Goal: Navigation & Orientation: Understand site structure

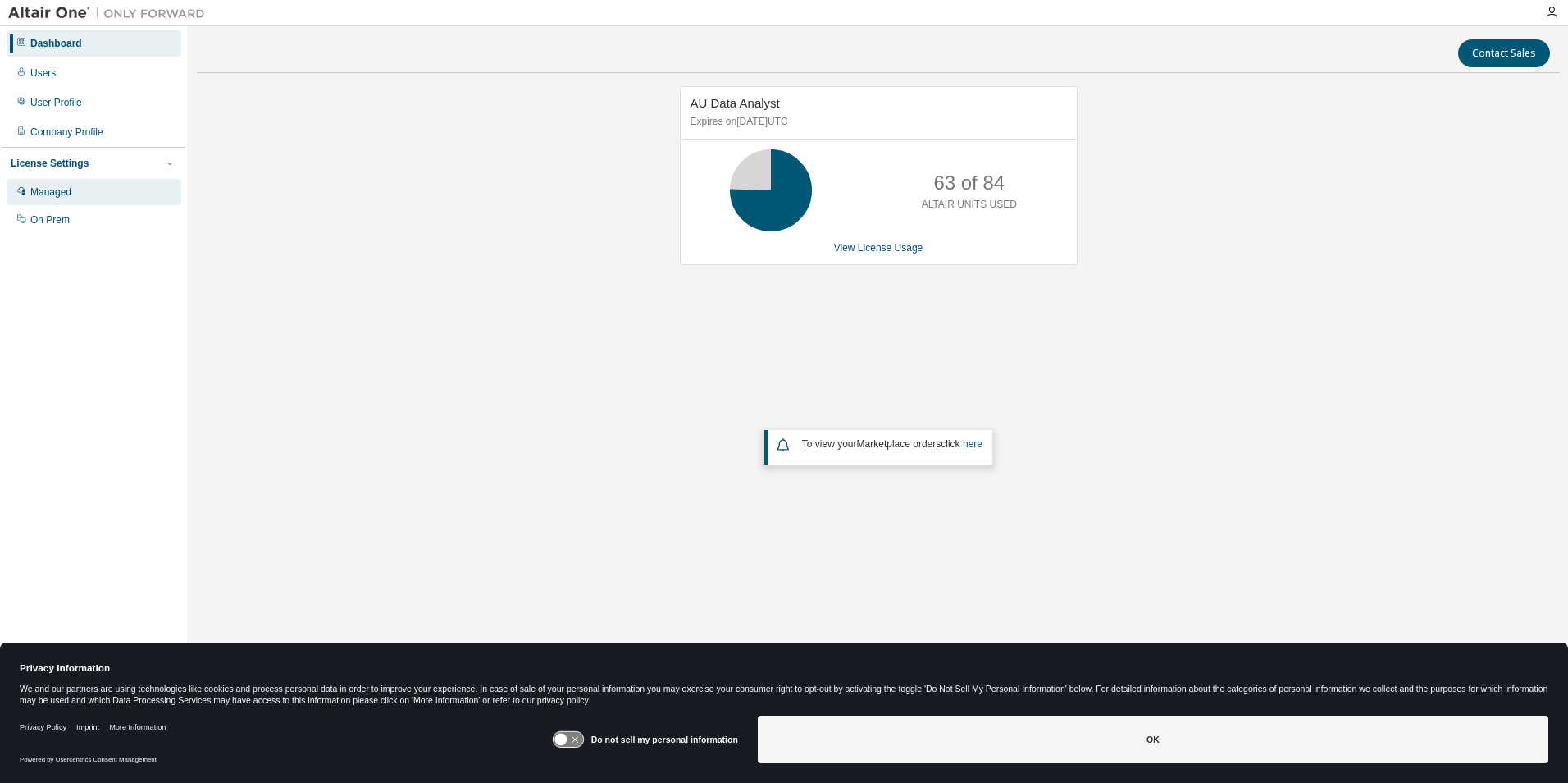
click at [55, 201] on div "Managed" at bounding box center [94, 192] width 175 height 26
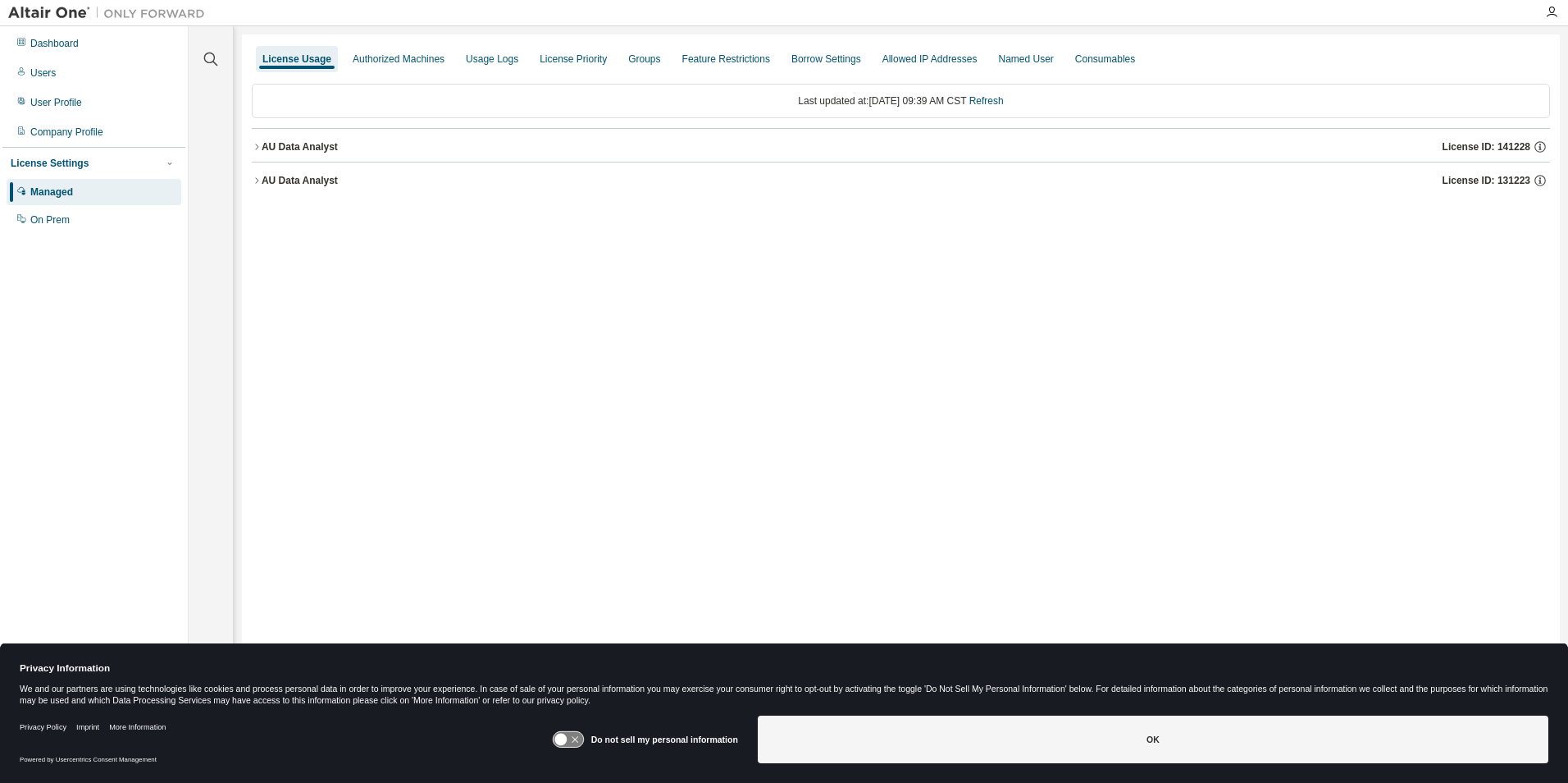
click at [257, 143] on icon "button" at bounding box center [257, 147] width 10 height 10
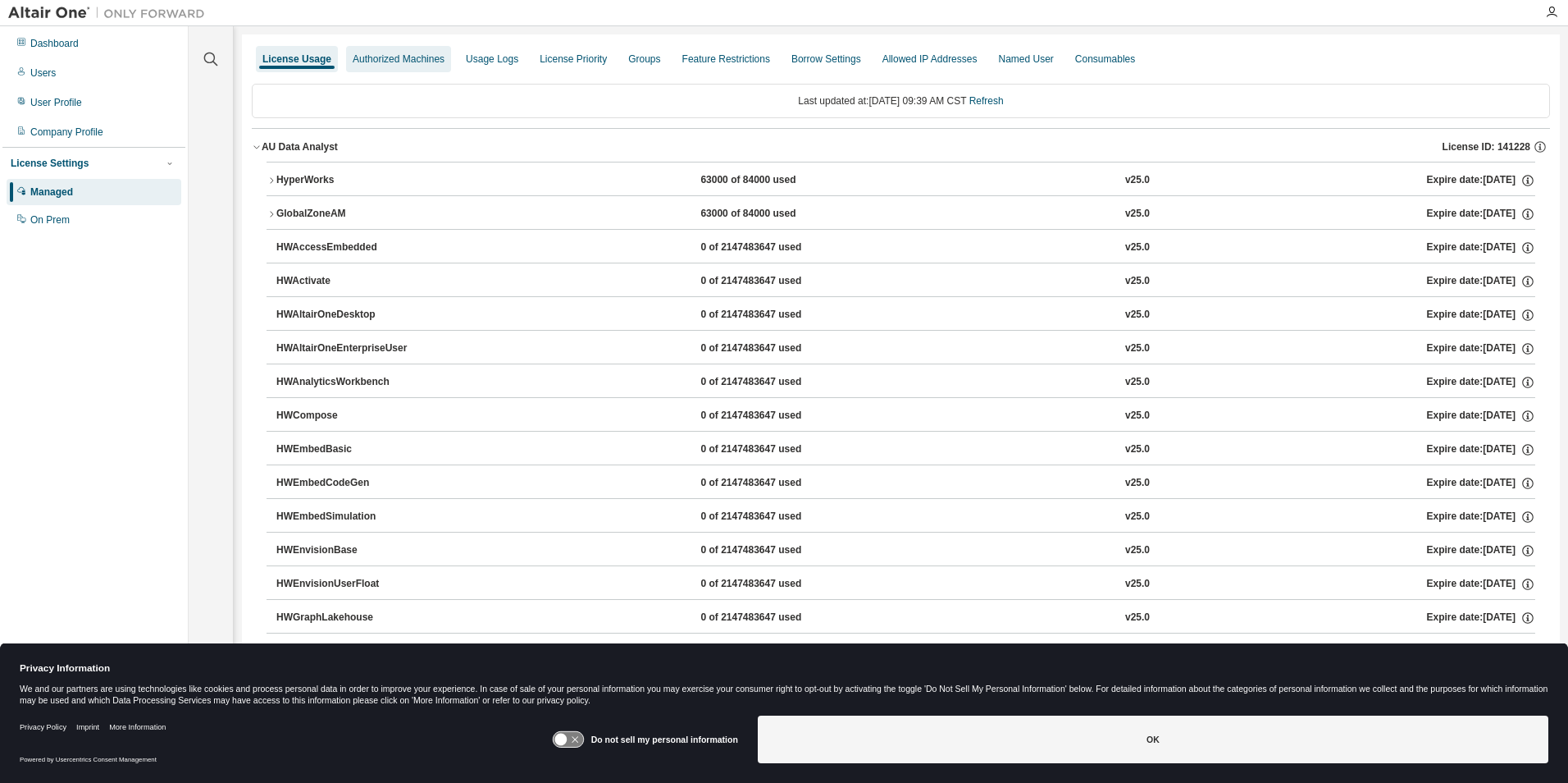
click at [406, 64] on div "Authorized Machines" at bounding box center [398, 59] width 92 height 13
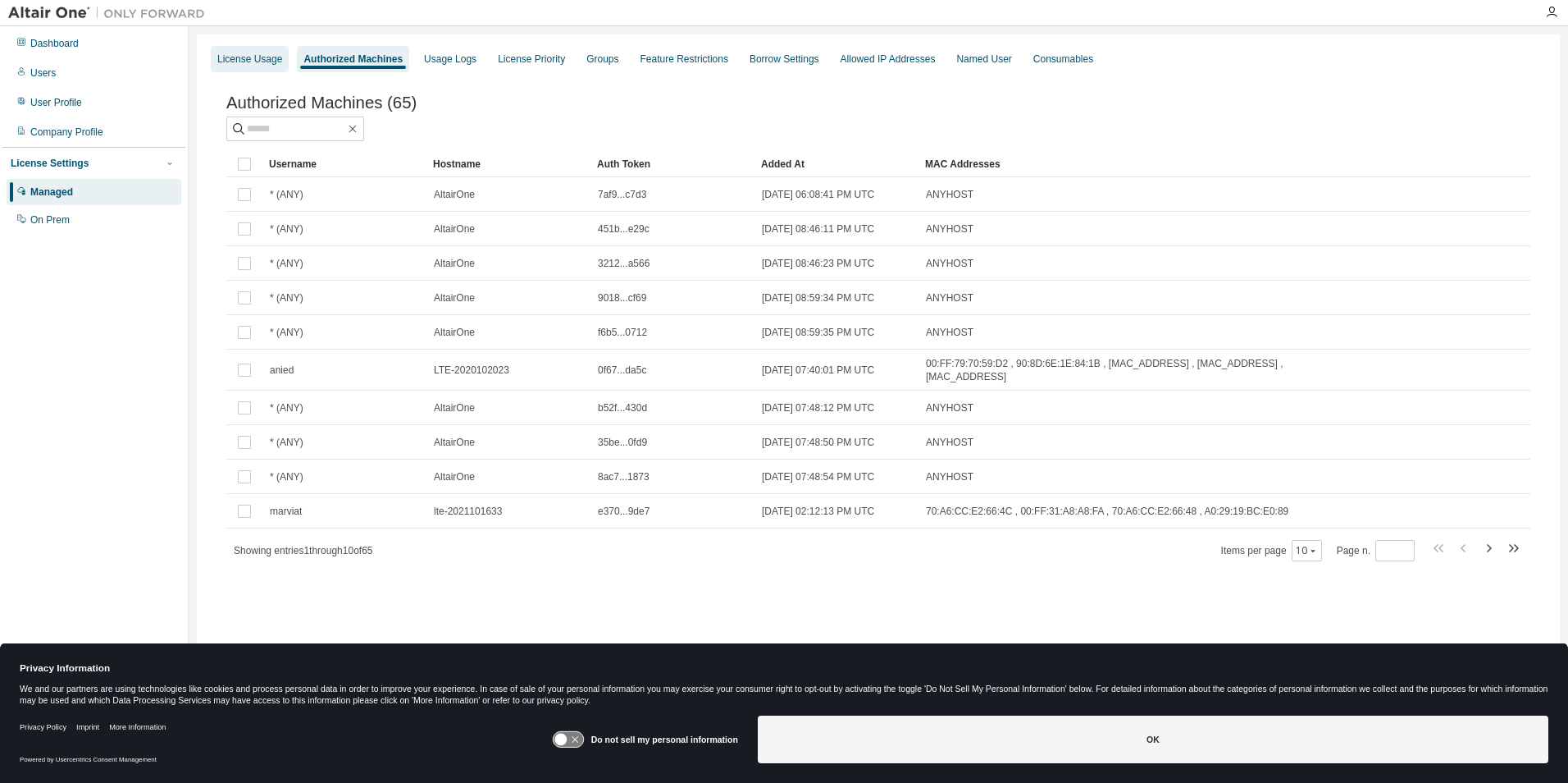
click at [269, 63] on div "License Usage" at bounding box center [250, 59] width 65 height 13
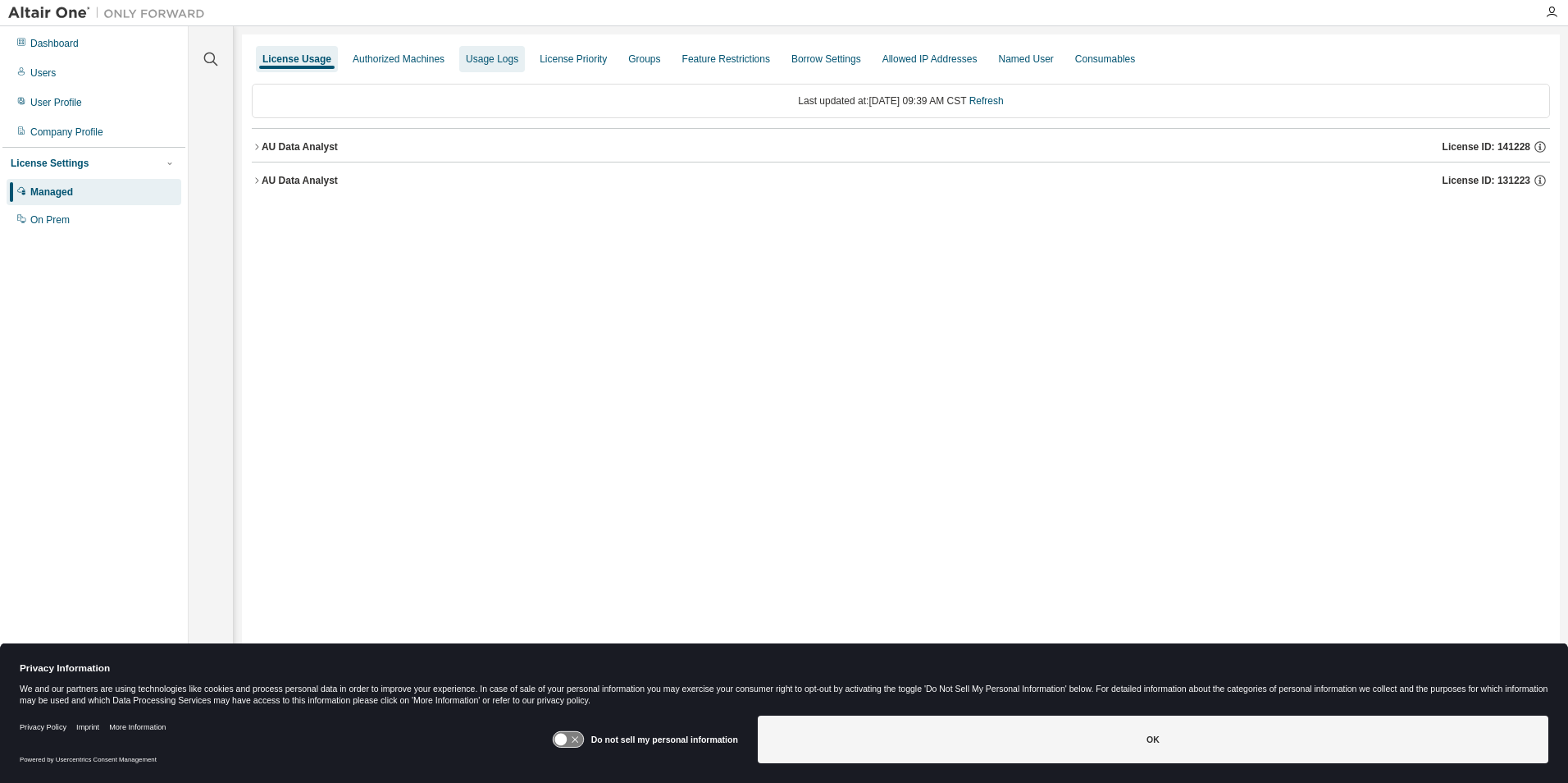
click at [484, 65] on div "Usage Logs" at bounding box center [492, 59] width 65 height 26
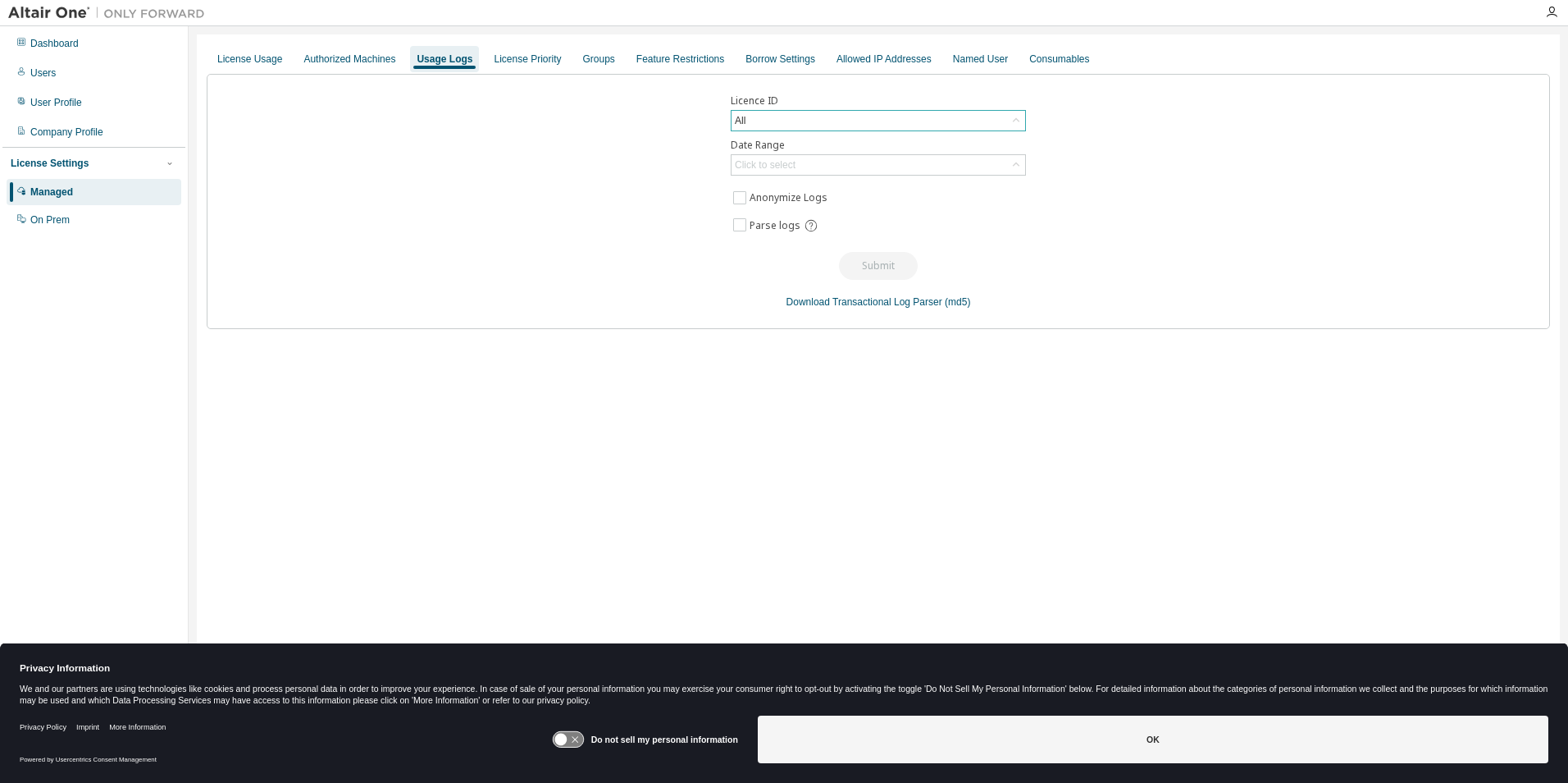
click at [799, 119] on div "All" at bounding box center [879, 120] width 294 height 20
click at [831, 120] on div "All" at bounding box center [879, 120] width 294 height 20
click at [748, 157] on div "Click to select" at bounding box center [765, 165] width 65 height 18
click at [65, 217] on div "On Prem" at bounding box center [50, 219] width 39 height 13
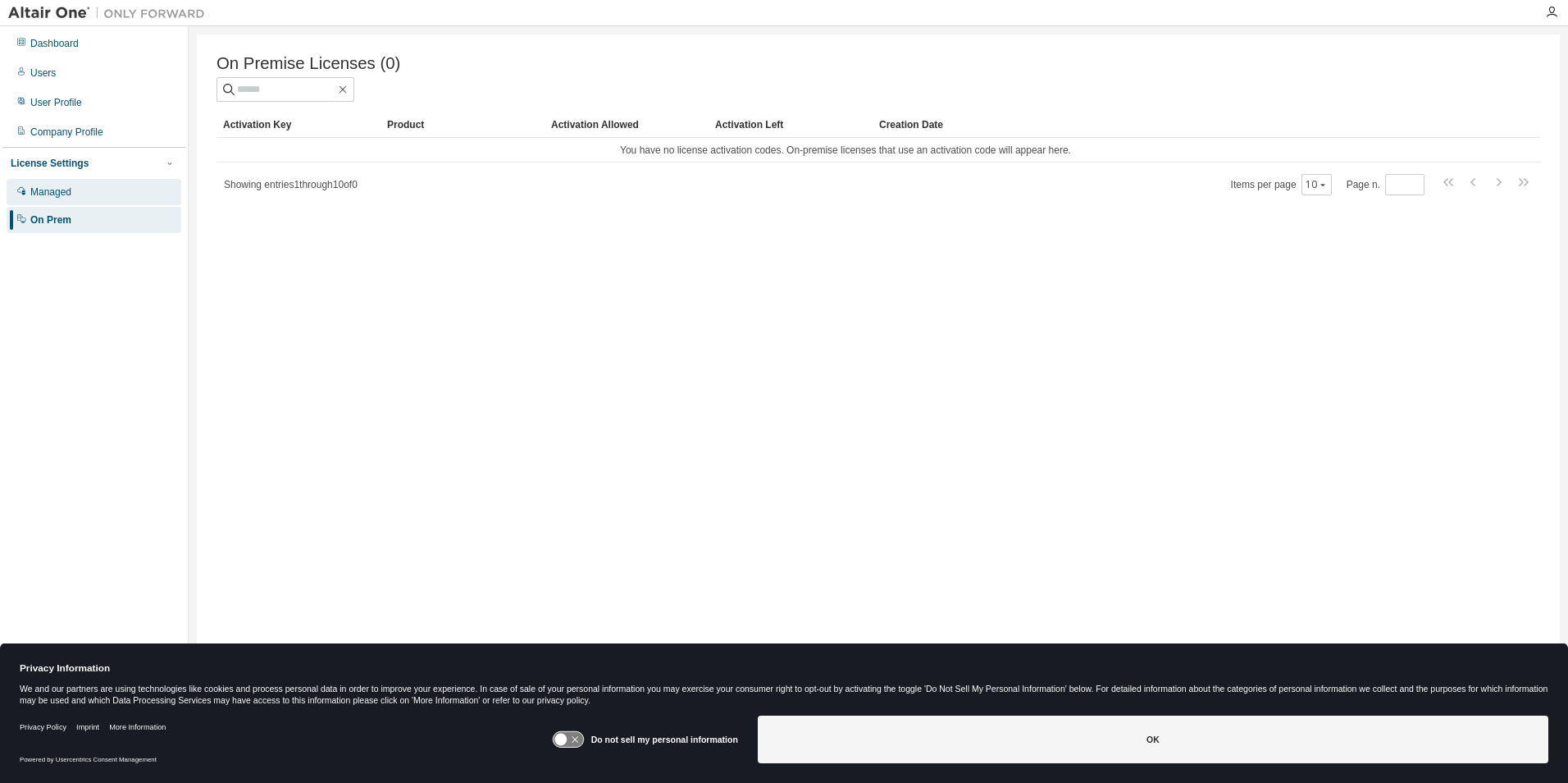
click at [63, 200] on div "Managed" at bounding box center [94, 192] width 175 height 26
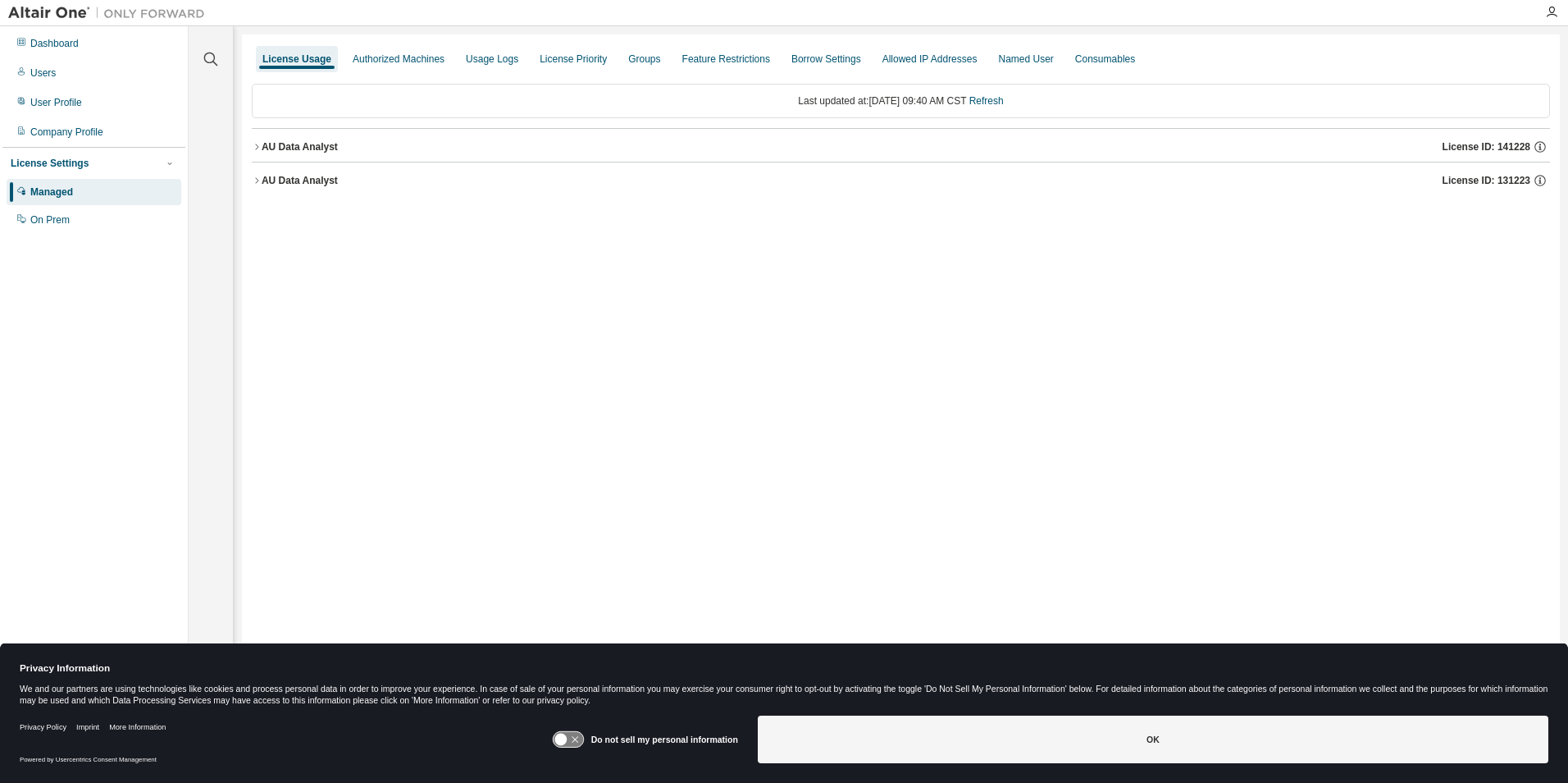
click at [257, 141] on button "AU Data Analyst License ID: 141228" at bounding box center [901, 147] width 1298 height 37
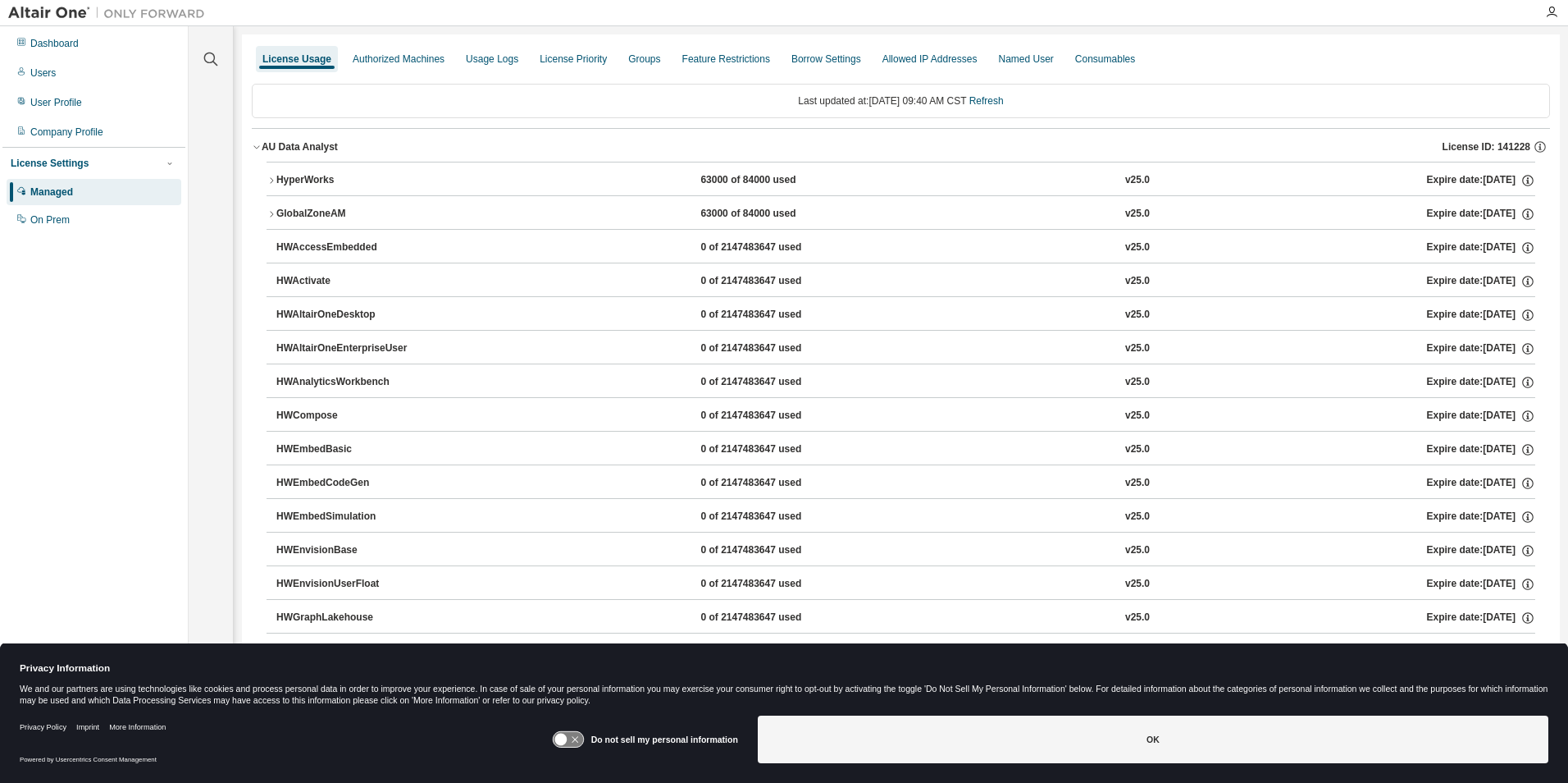
click at [268, 180] on icon "button" at bounding box center [272, 181] width 10 height 10
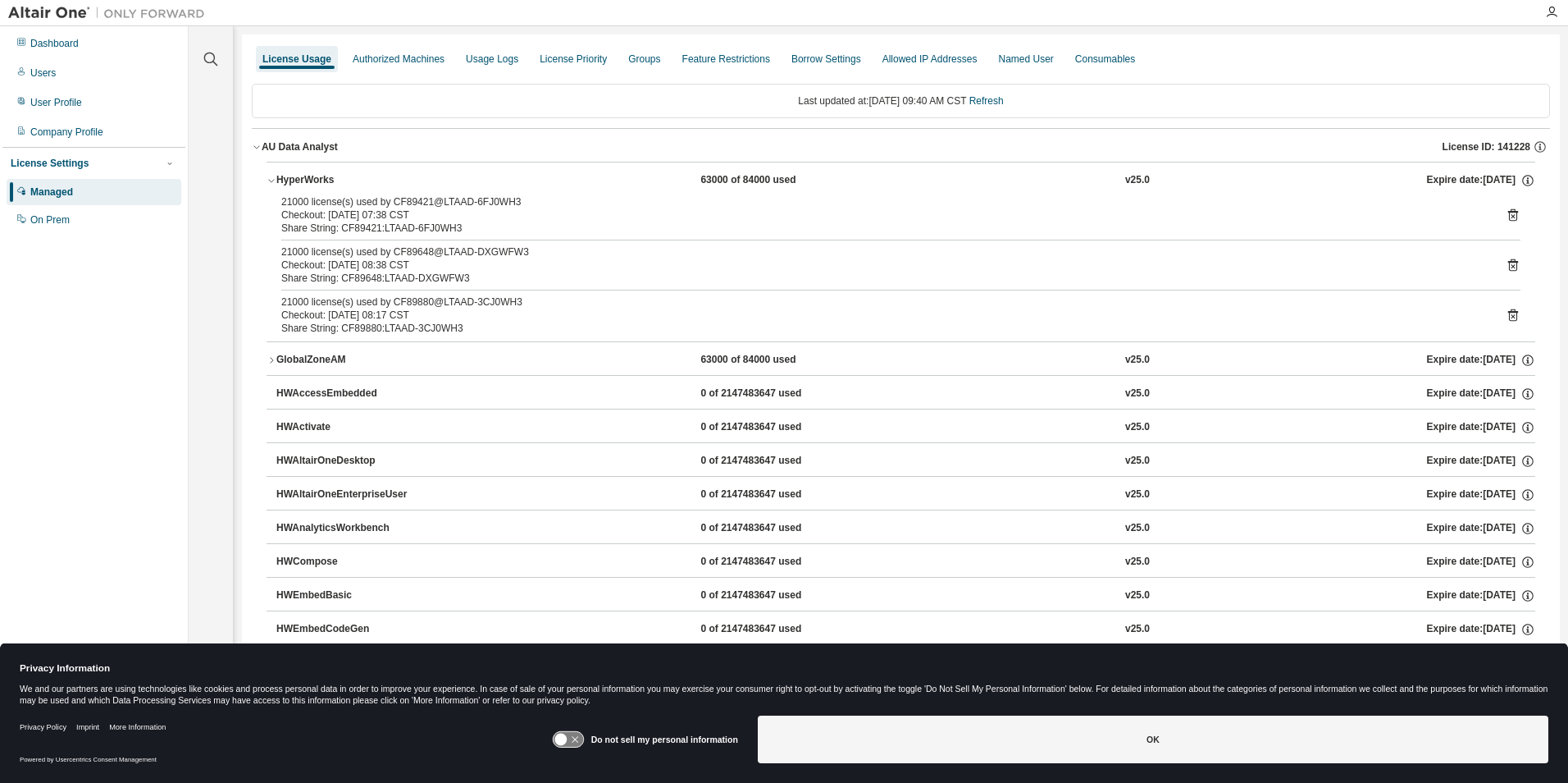
click at [272, 352] on button "GlobalZoneAM 63000 of 84000 used v25.0 Expire date: [DATE]" at bounding box center [901, 360] width 1269 height 37
